Goal: Information Seeking & Learning: Compare options

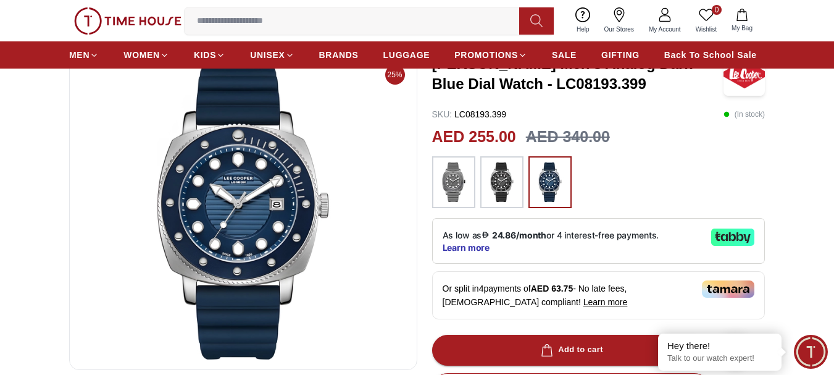
scroll to position [62, 0]
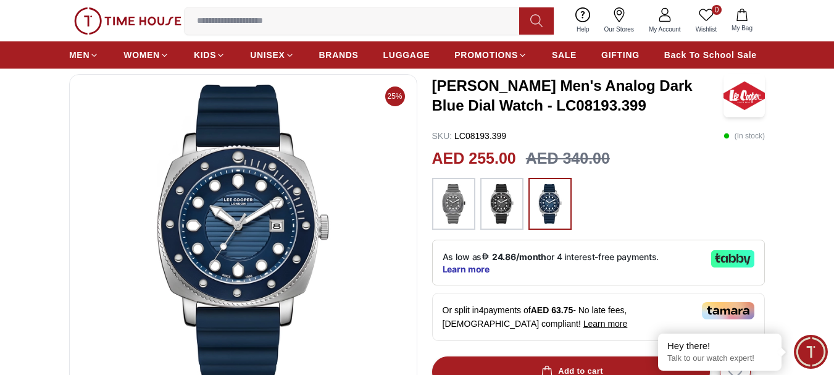
click at [456, 201] on img at bounding box center [454, 204] width 31 height 40
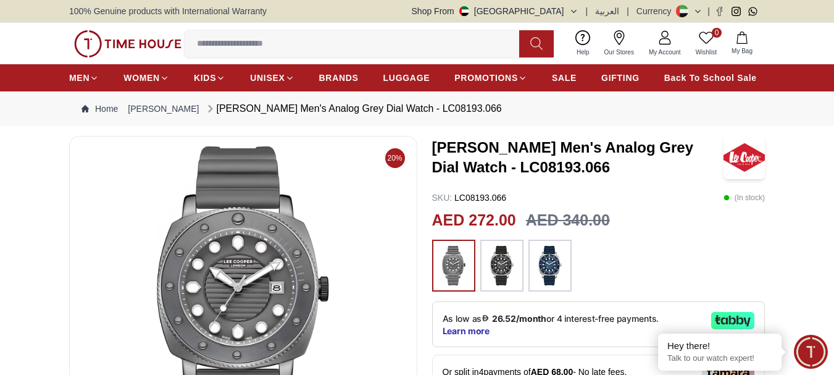
scroll to position [62, 0]
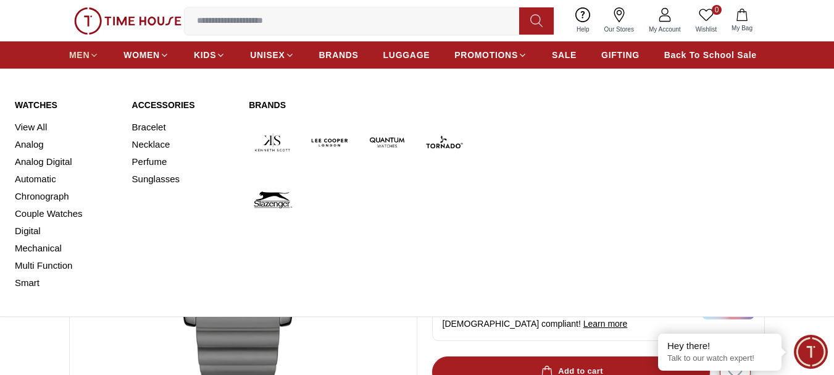
click at [81, 56] on span "MEN" at bounding box center [79, 55] width 20 height 12
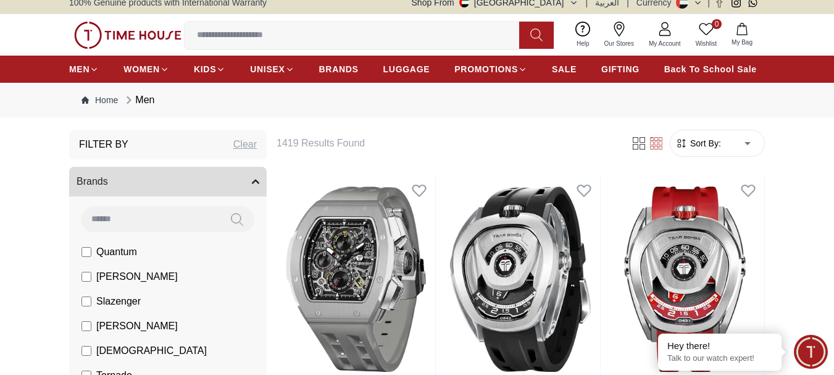
scroll to position [124, 0]
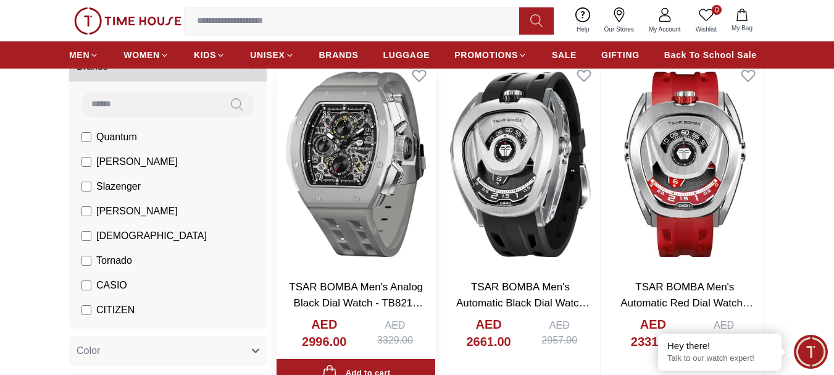
click at [342, 156] on img at bounding box center [356, 164] width 159 height 210
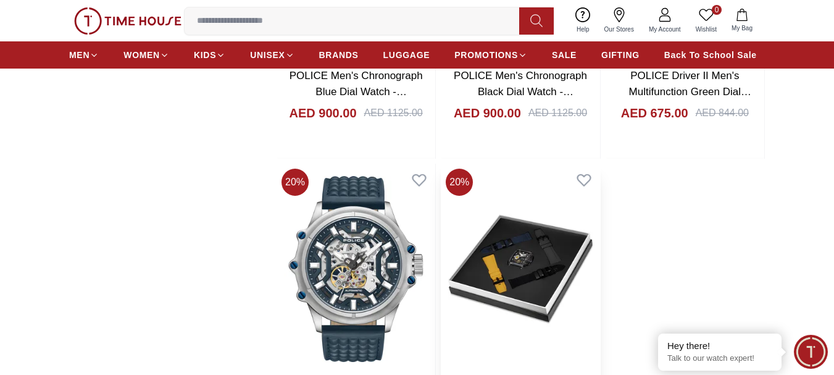
scroll to position [2100, 0]
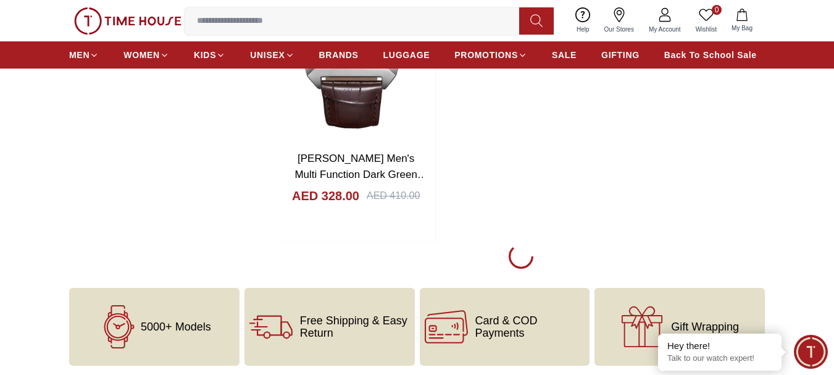
scroll to position [4241, 0]
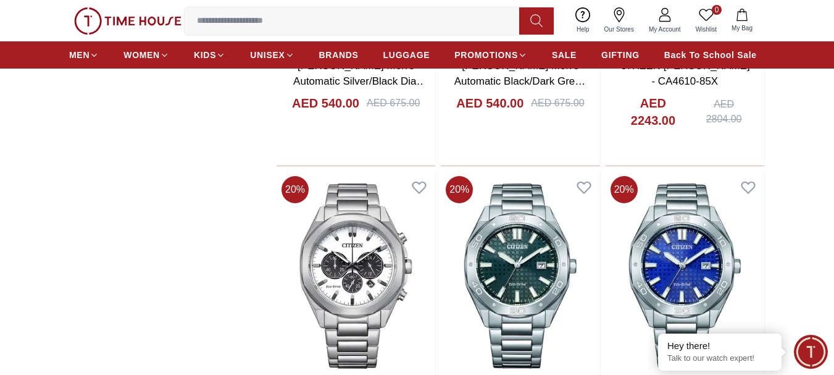
scroll to position [5105, 0]
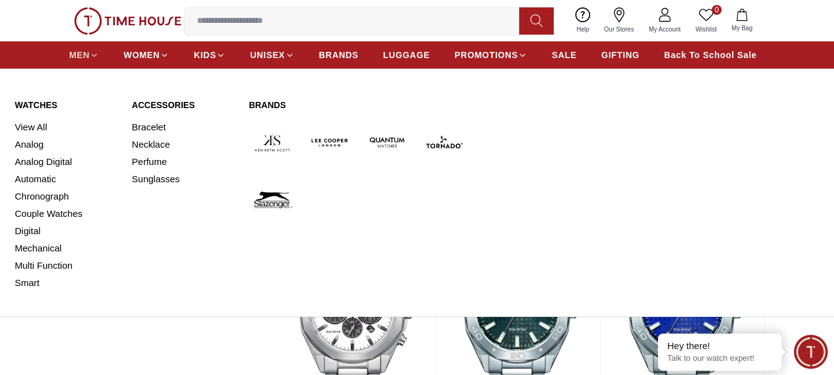
click at [80, 54] on span "MEN" at bounding box center [79, 55] width 20 height 12
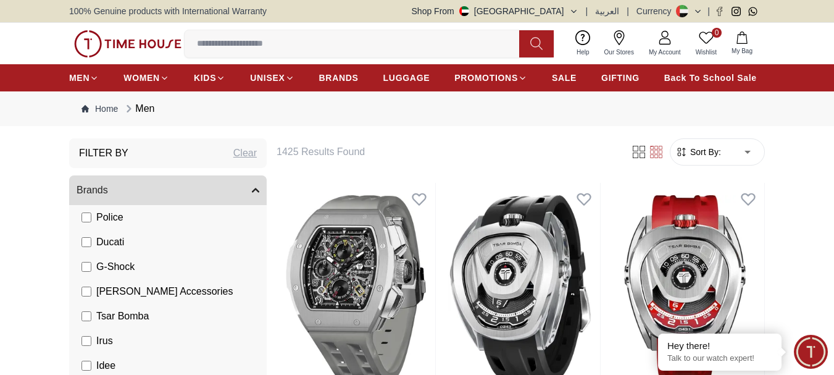
click at [93, 240] on label "Ducati" at bounding box center [103, 242] width 43 height 15
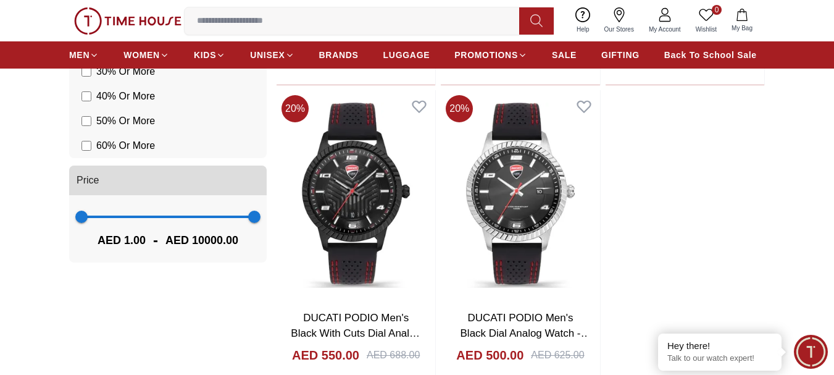
scroll to position [1050, 0]
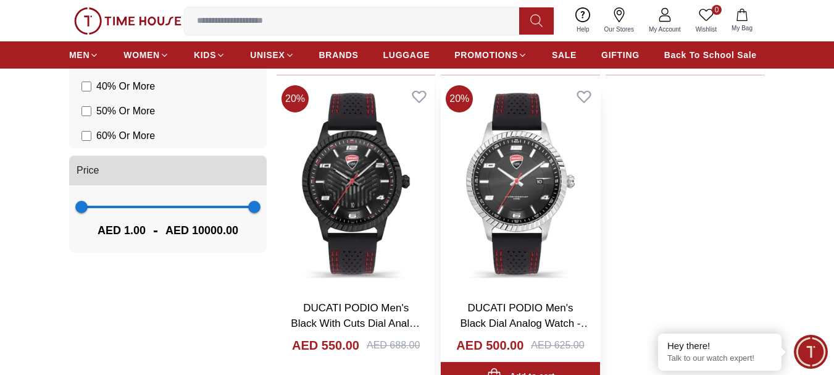
click at [531, 178] on img at bounding box center [520, 185] width 159 height 210
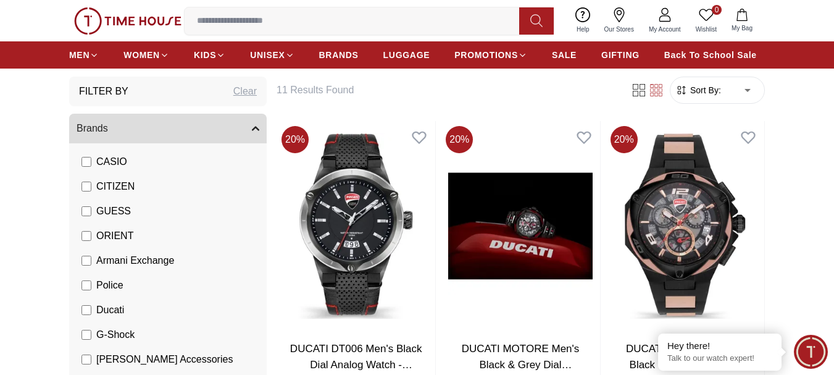
scroll to position [247, 0]
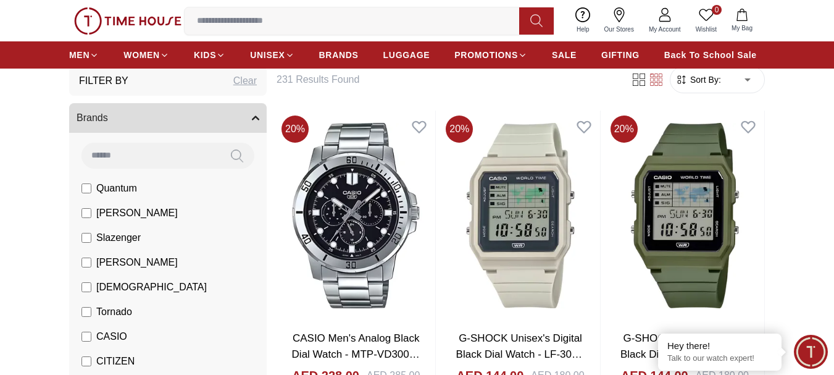
scroll to position [124, 0]
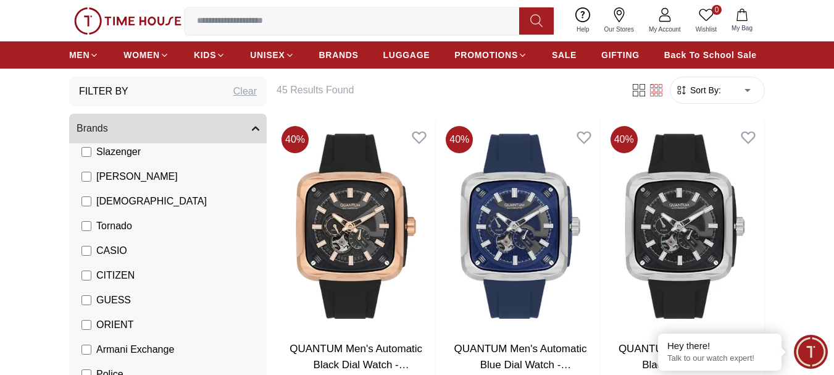
scroll to position [124, 0]
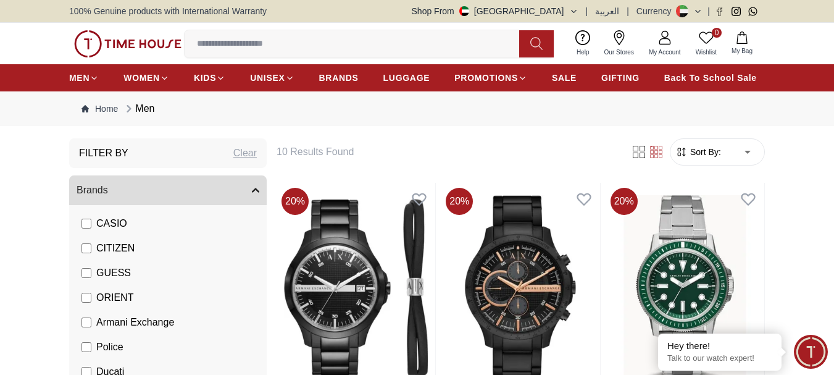
scroll to position [247, 0]
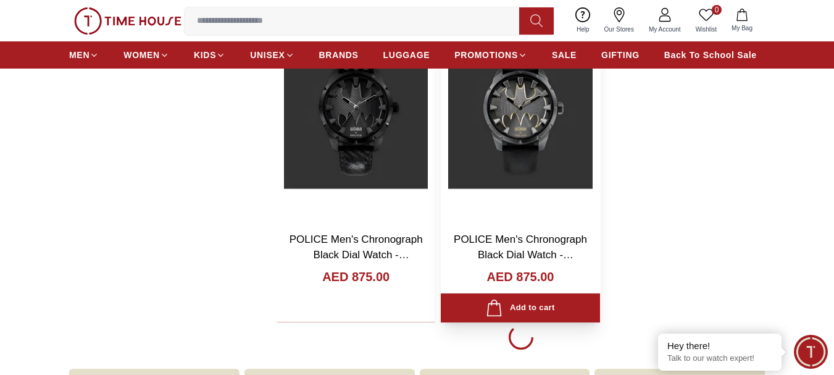
scroll to position [2100, 0]
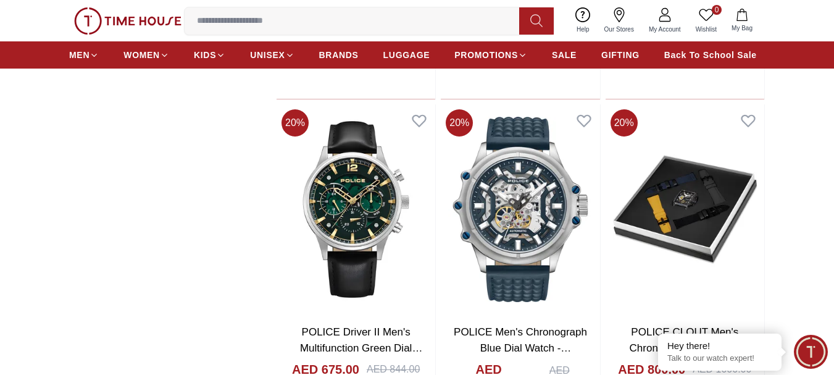
scroll to position [1268, 0]
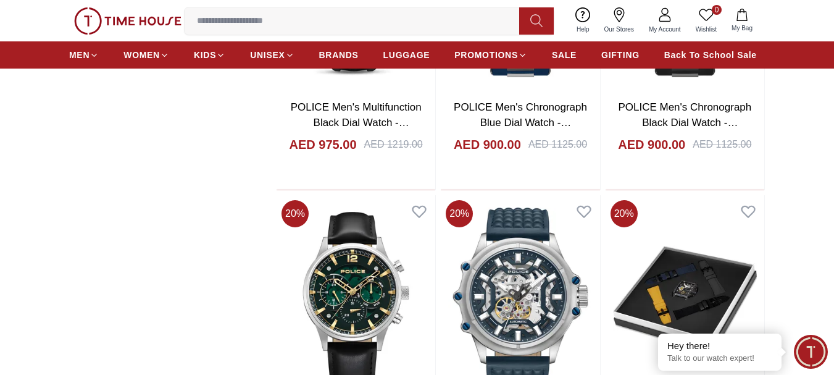
click at [668, 25] on span "My Account" at bounding box center [665, 29] width 42 height 9
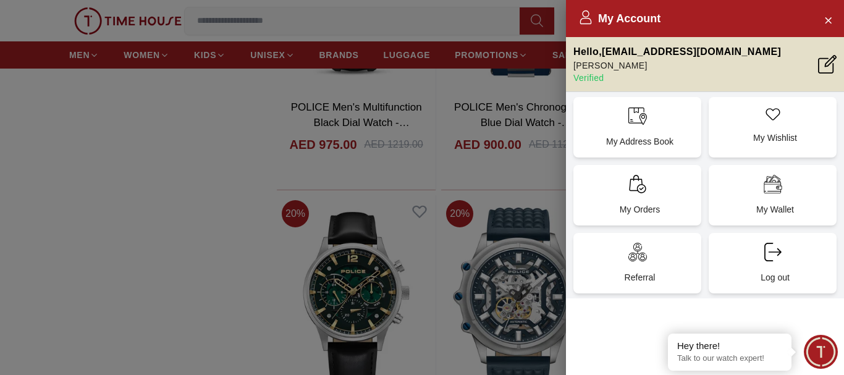
click at [490, 204] on div at bounding box center [422, 187] width 844 height 375
click at [825, 17] on icon "Close Account" at bounding box center [828, 20] width 6 height 6
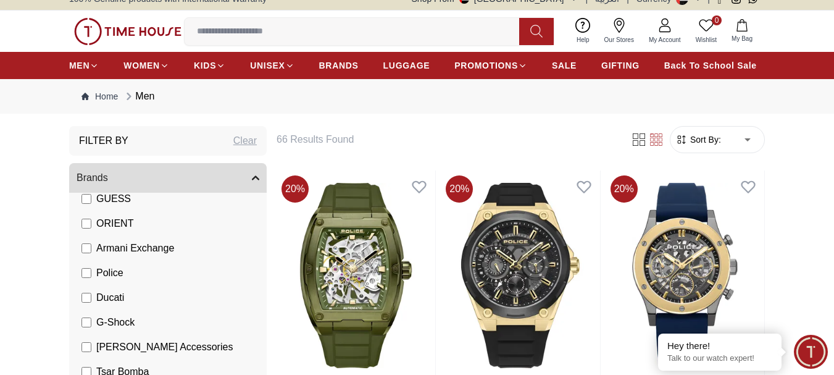
scroll to position [0, 0]
